Goal: Go to known website: Access a specific website the user already knows

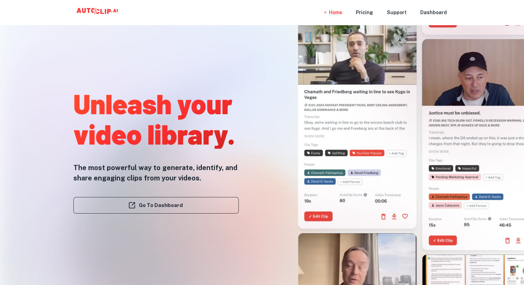
click at [289, 149] on div at bounding box center [355, 114] width 212 height 285
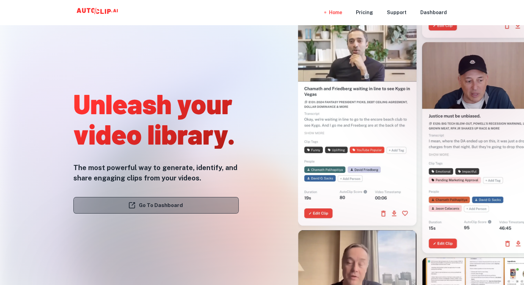
click at [181, 206] on link "Go To Dashboard" at bounding box center [156, 205] width 166 height 17
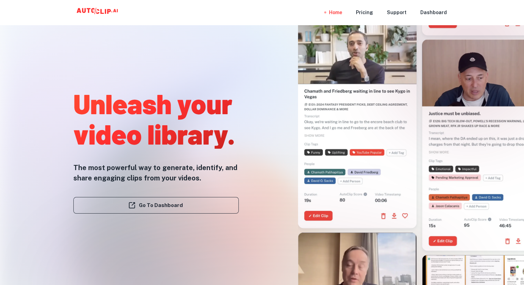
click at [324, 217] on div at bounding box center [357, 122] width 119 height 211
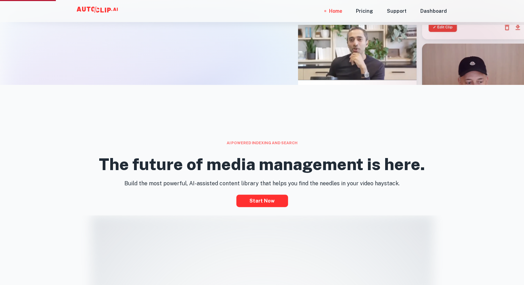
scroll to position [207, 0]
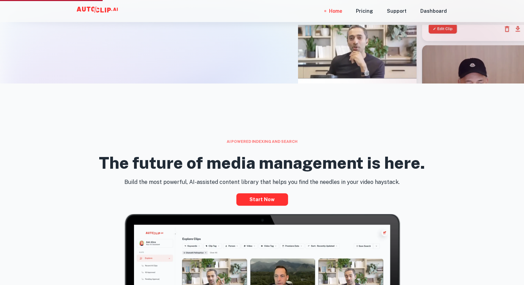
click at [259, 200] on link "Start now" at bounding box center [263, 199] width 52 height 12
